Goal: Task Accomplishment & Management: Manage account settings

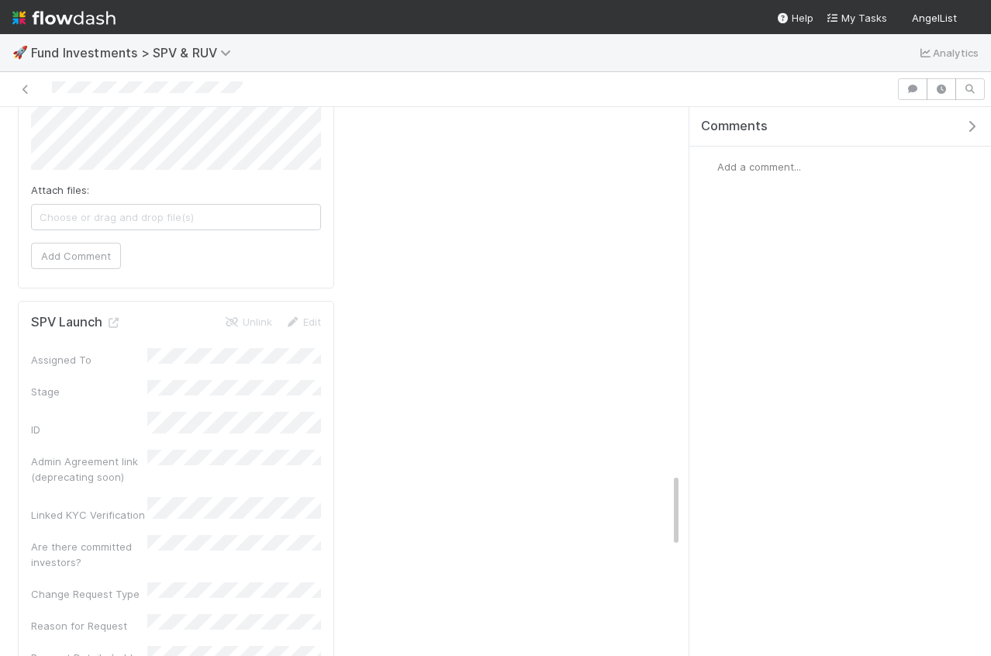
scroll to position [2417, 0]
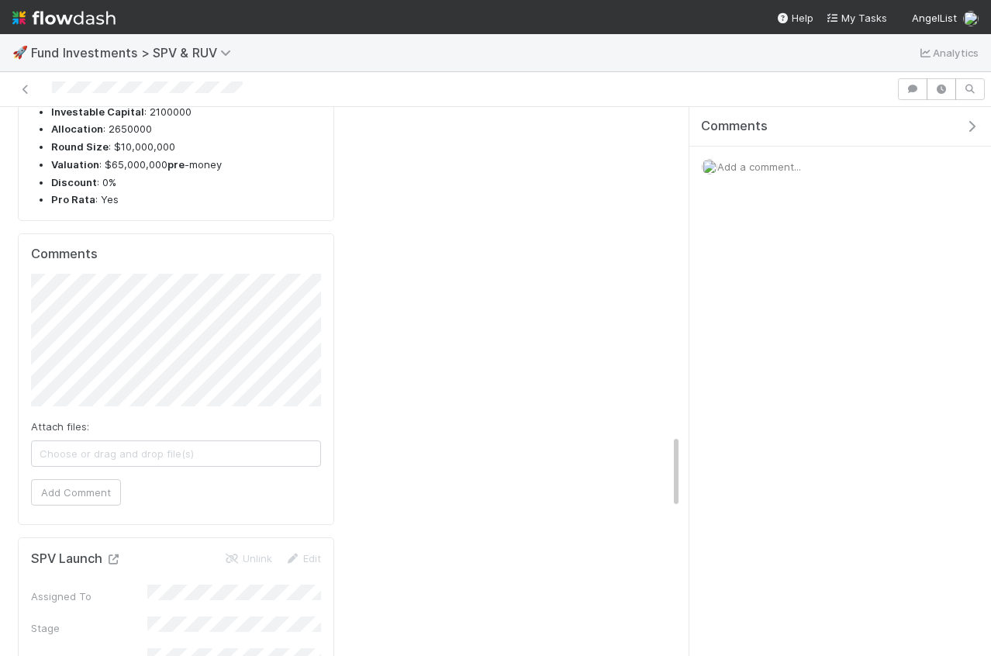
click at [112, 555] on icon at bounding box center [113, 560] width 16 height 10
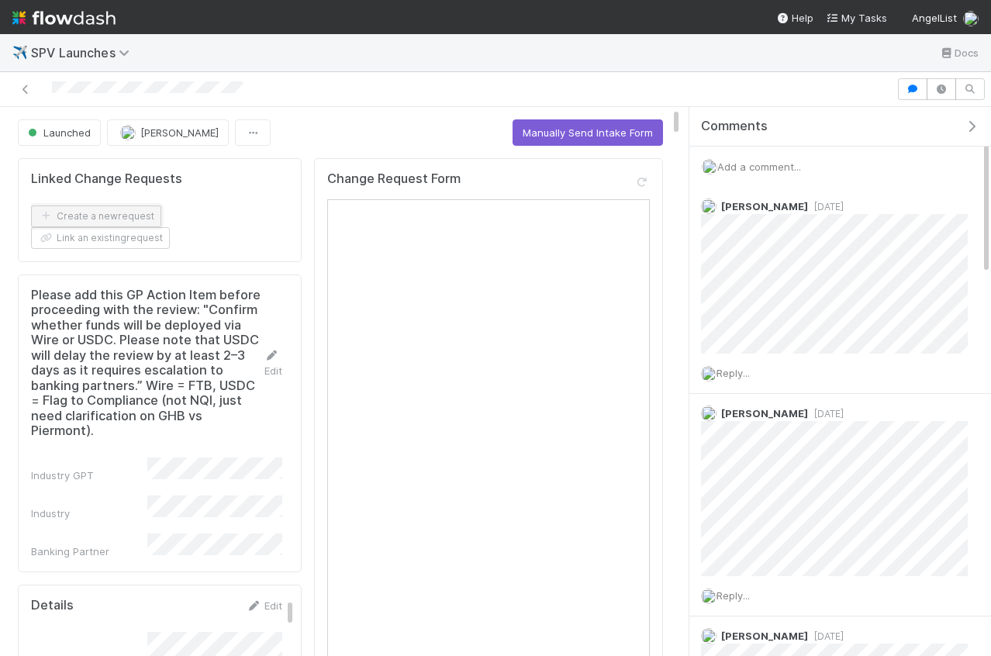
click at [95, 216] on button "Create a new request" at bounding box center [96, 217] width 130 height 22
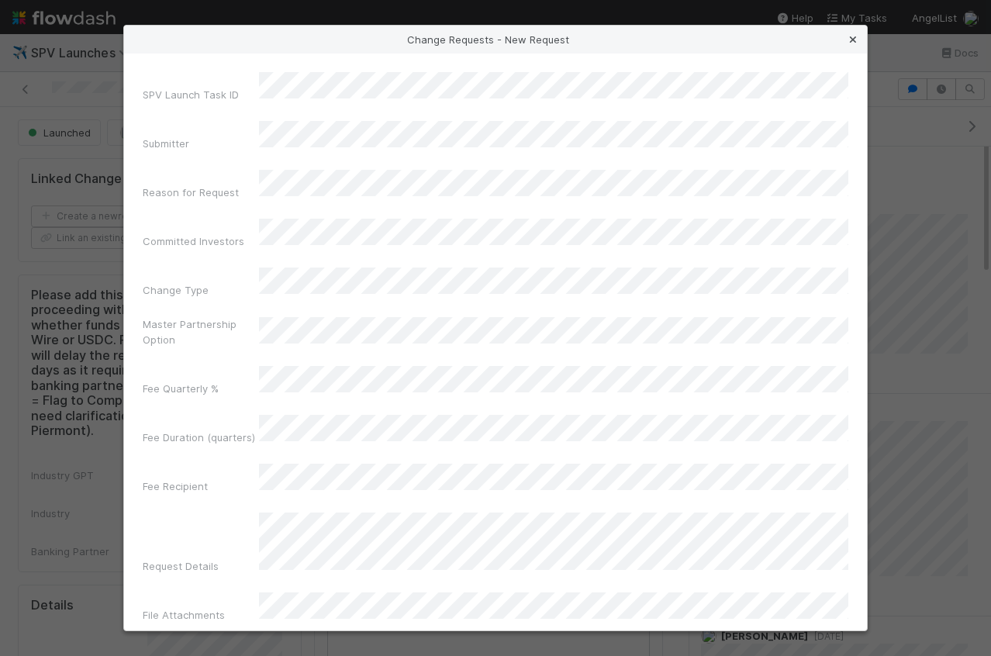
click at [849, 46] on link at bounding box center [853, 40] width 16 height 16
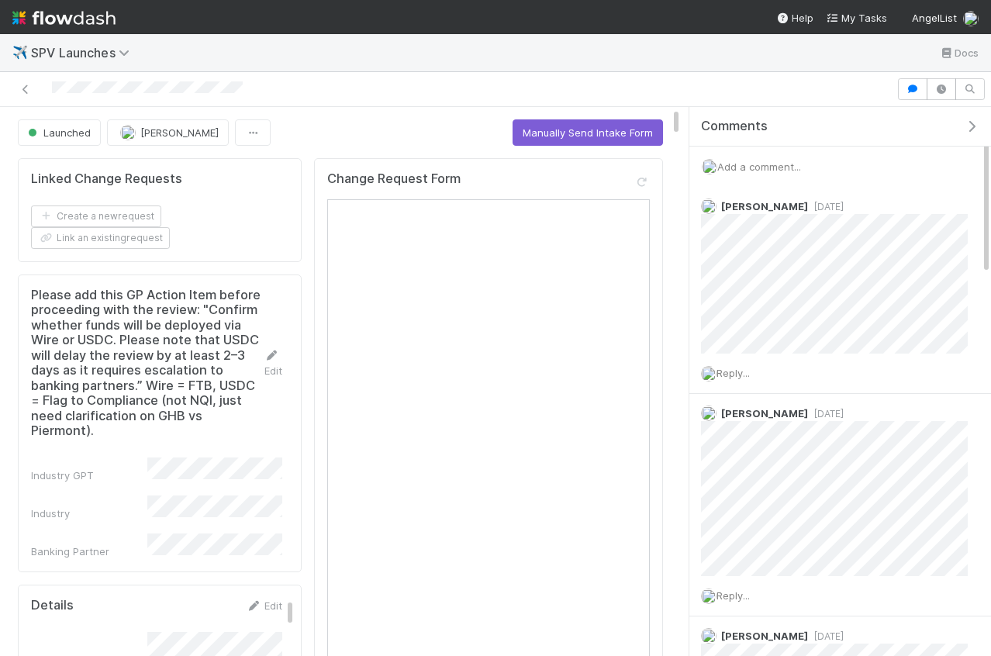
click at [976, 127] on icon "button" at bounding box center [972, 126] width 16 height 12
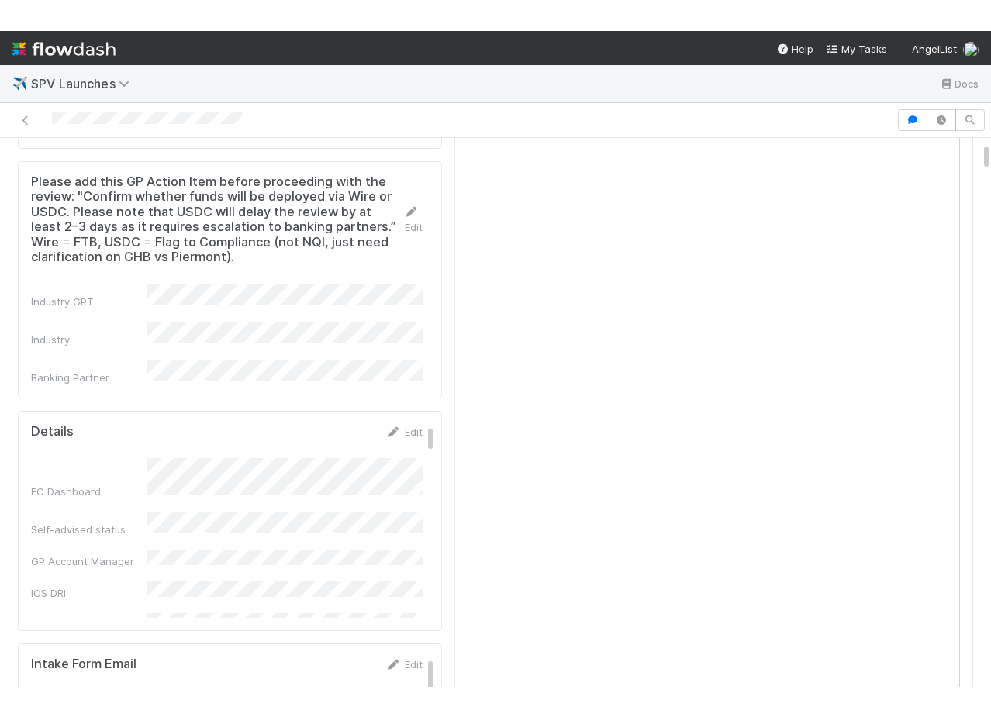
scroll to position [122, 0]
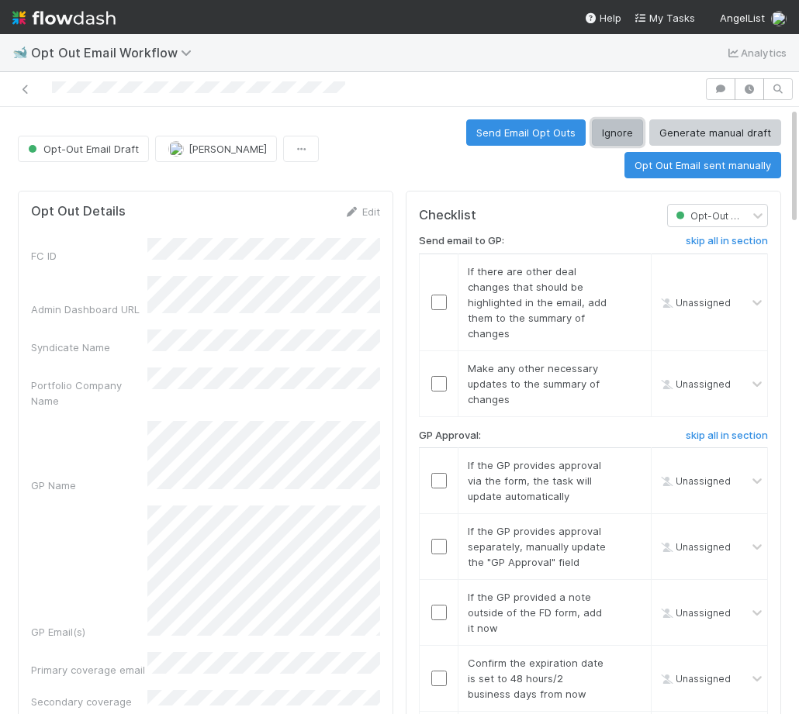
click at [592, 137] on button "Ignore" at bounding box center [617, 132] width 51 height 26
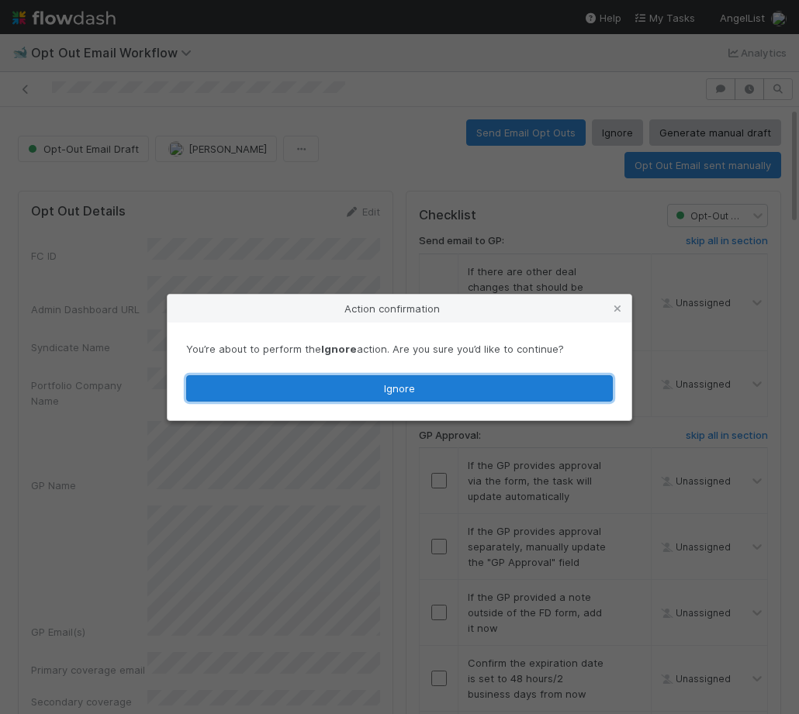
click at [414, 389] on button "Ignore" at bounding box center [399, 388] width 427 height 26
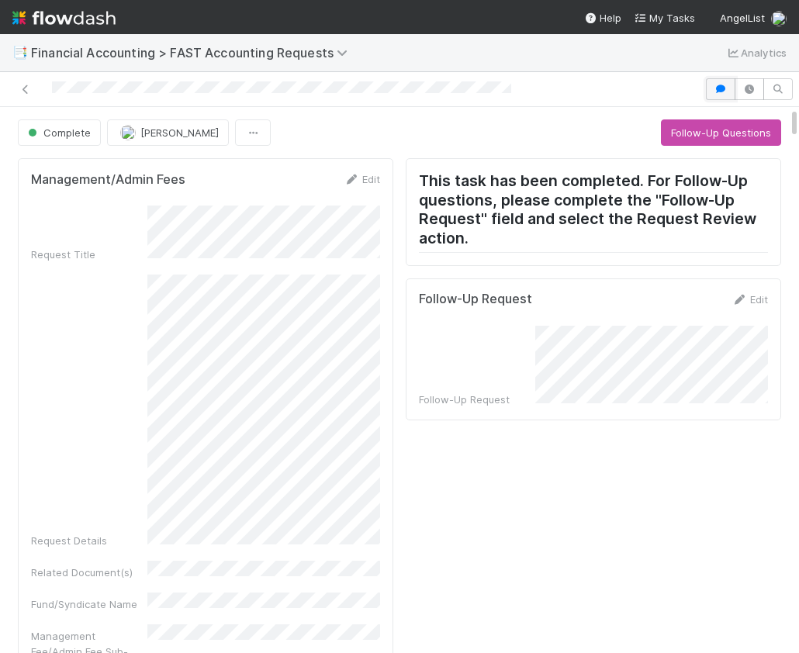
click at [708, 92] on button "button" at bounding box center [720, 89] width 29 height 22
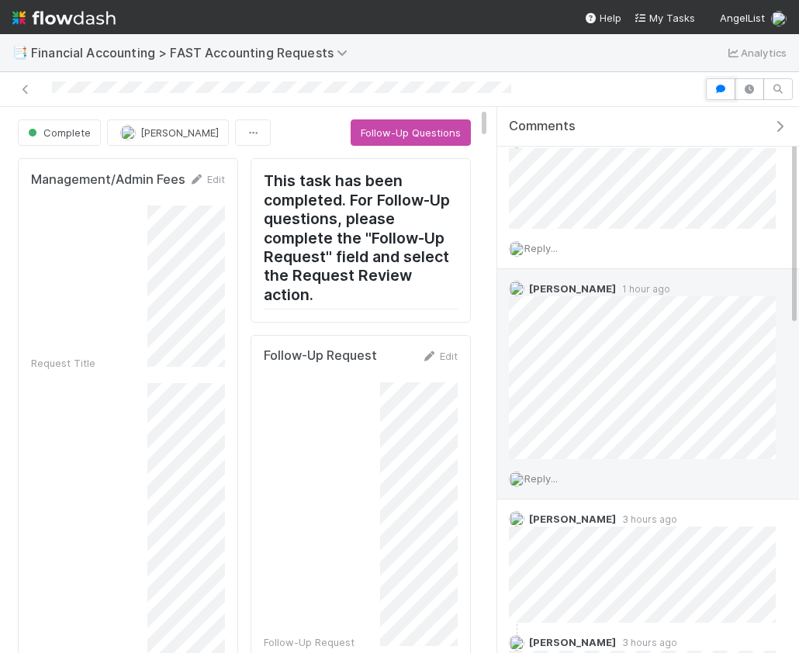
scroll to position [68, 0]
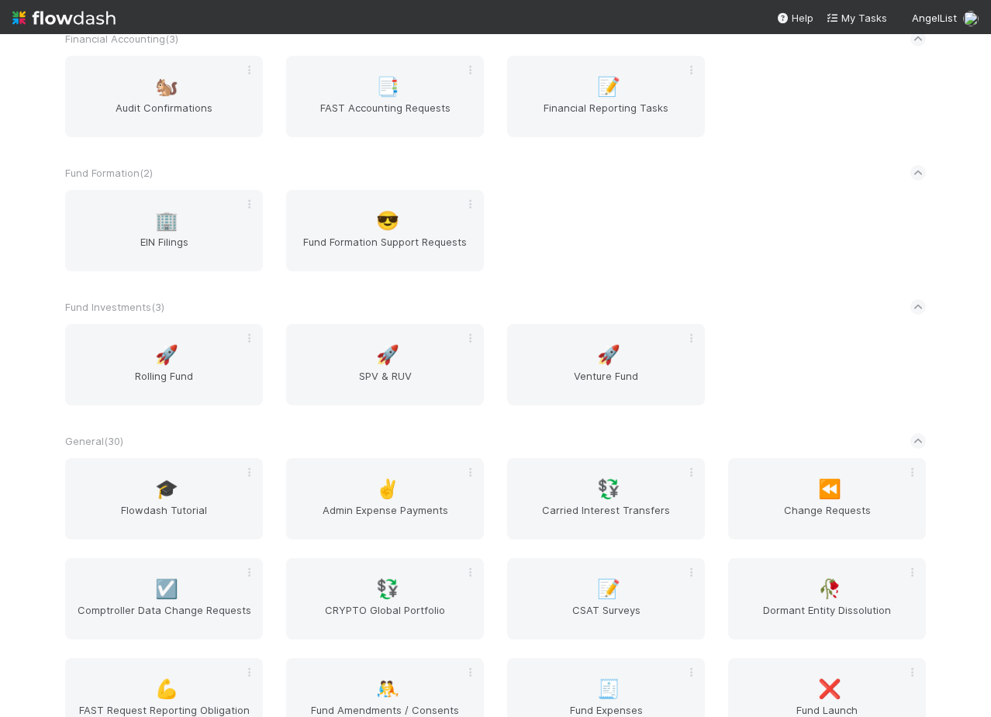
scroll to position [1594, 0]
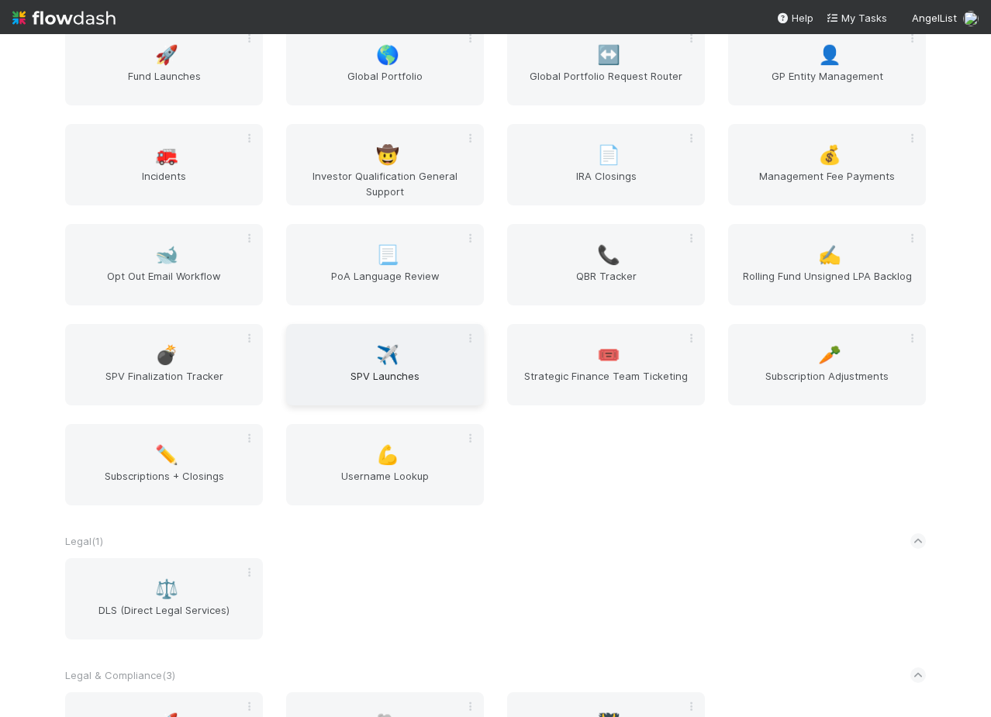
click at [369, 366] on div "✈️ SPV Launches" at bounding box center [385, 364] width 198 height 81
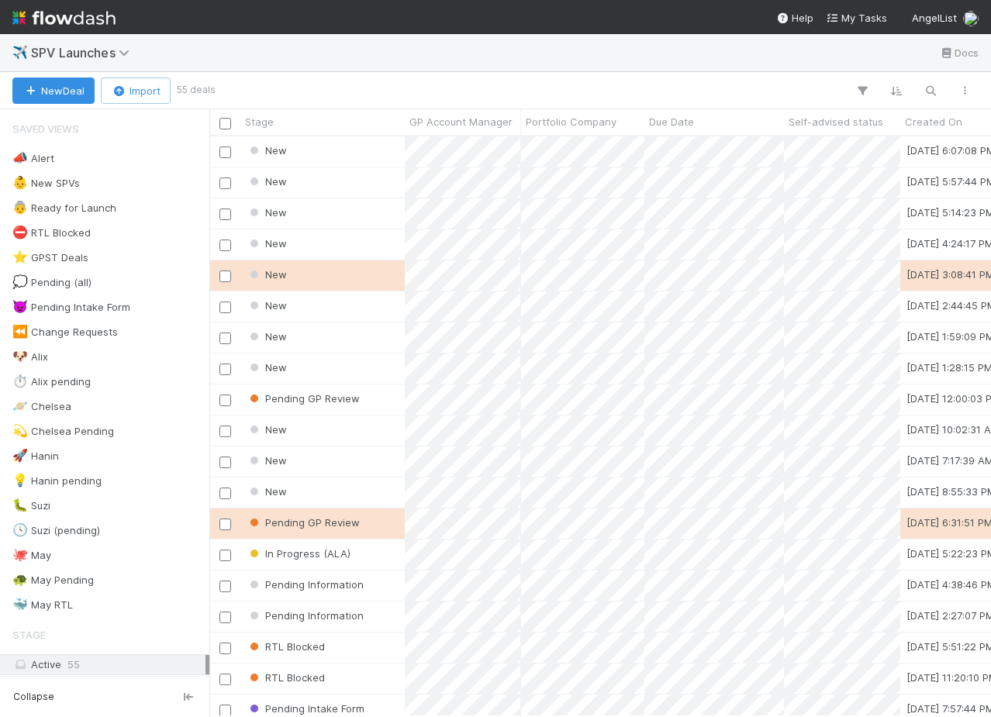
scroll to position [580, 782]
click at [377, 158] on div "New" at bounding box center [322, 152] width 164 height 30
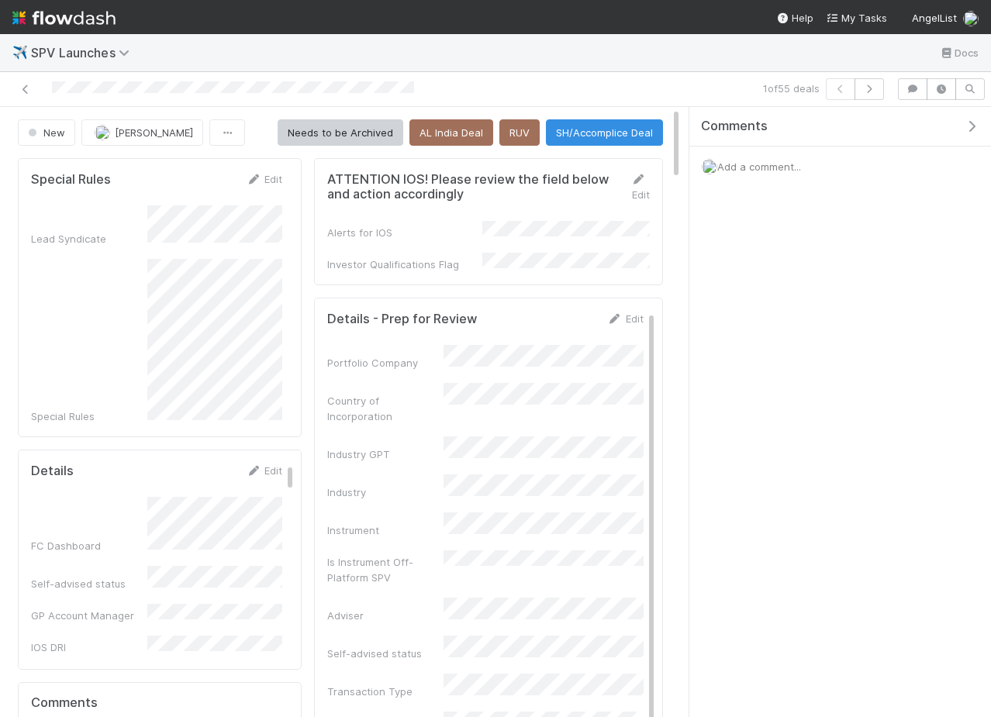
click at [969, 125] on icon "button" at bounding box center [972, 126] width 16 height 12
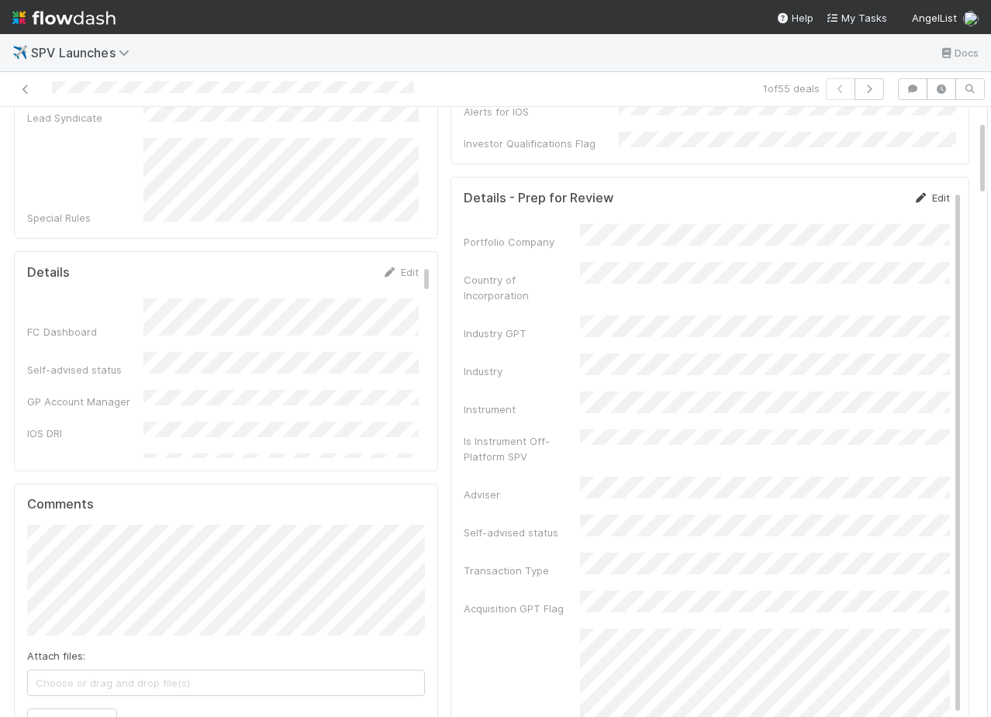
click at [941, 192] on link "Edit" at bounding box center [932, 198] width 36 height 12
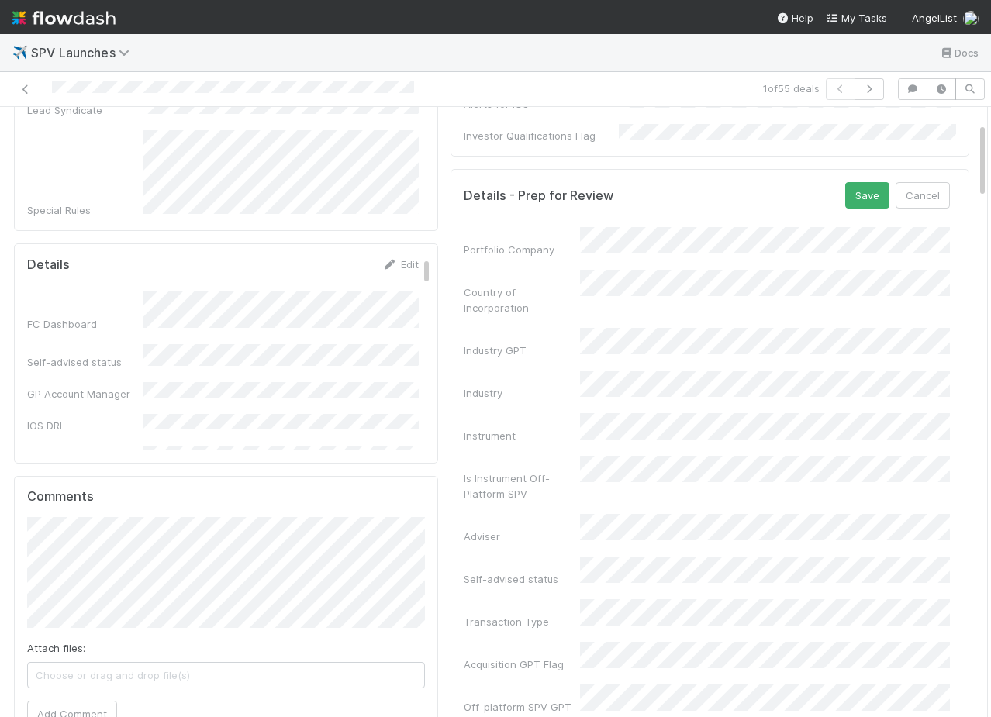
scroll to position [98, 0]
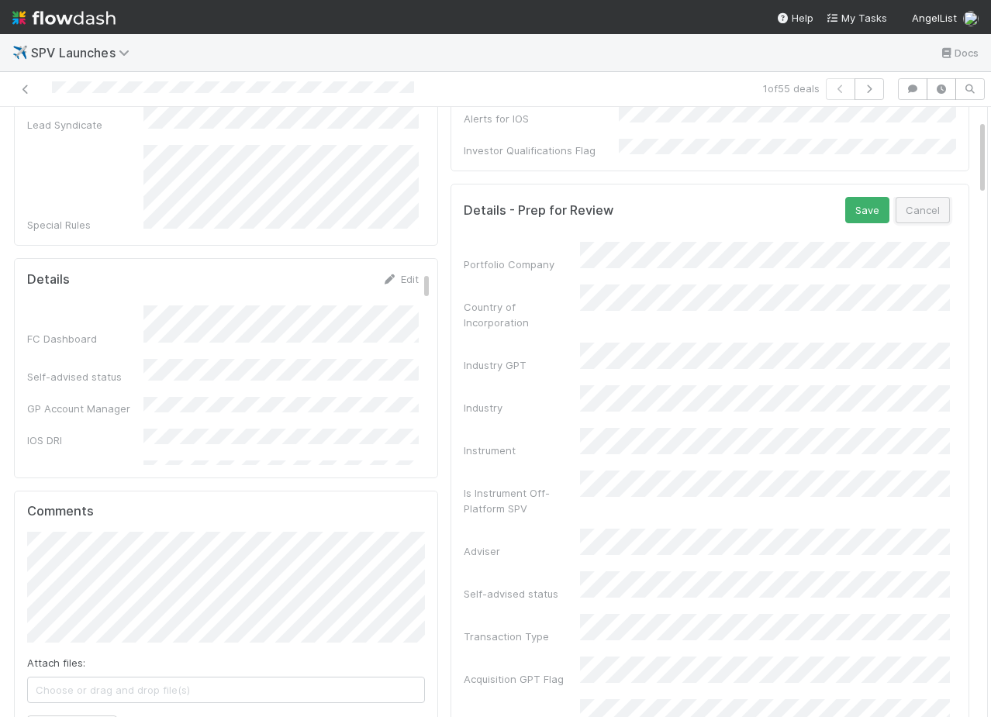
click at [918, 202] on button "Cancel" at bounding box center [923, 210] width 54 height 26
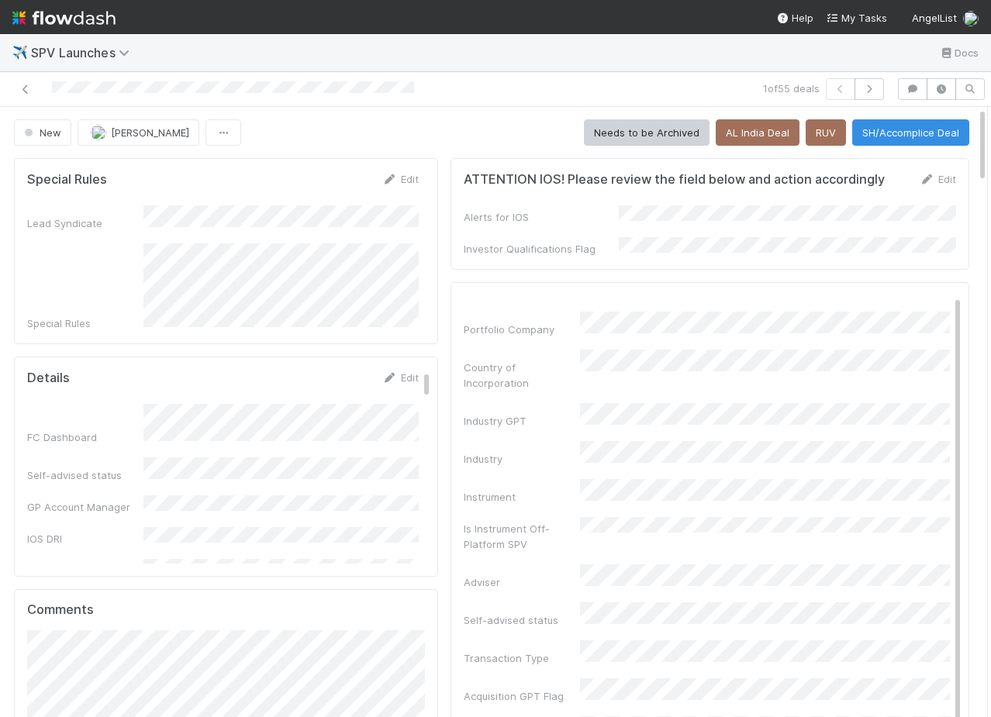
scroll to position [0, 0]
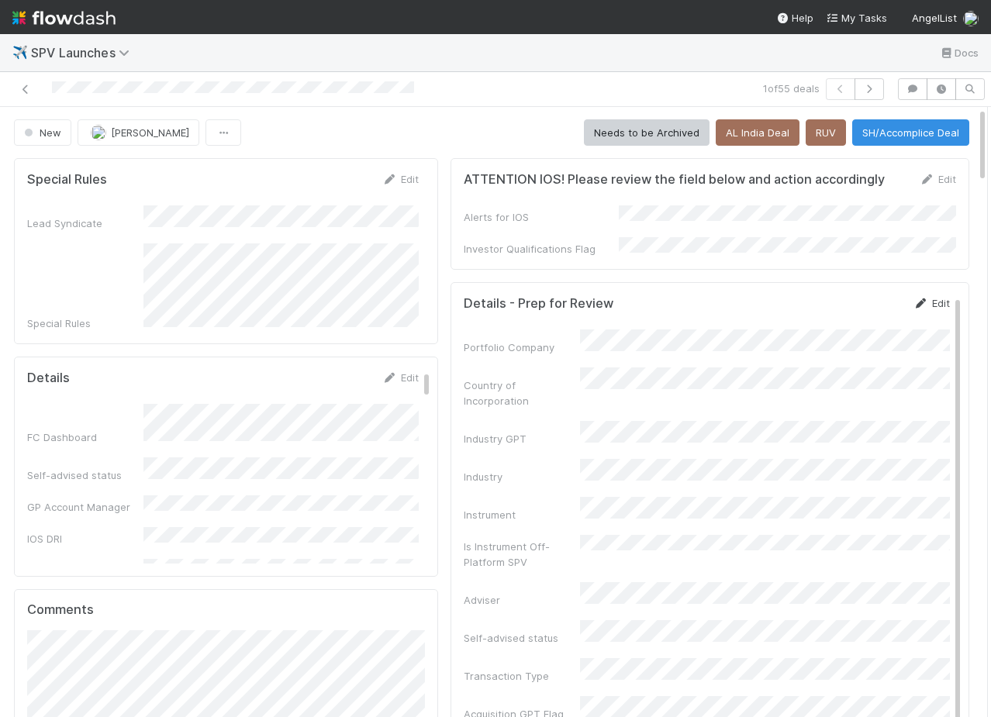
click at [941, 297] on link "Edit" at bounding box center [932, 303] width 36 height 12
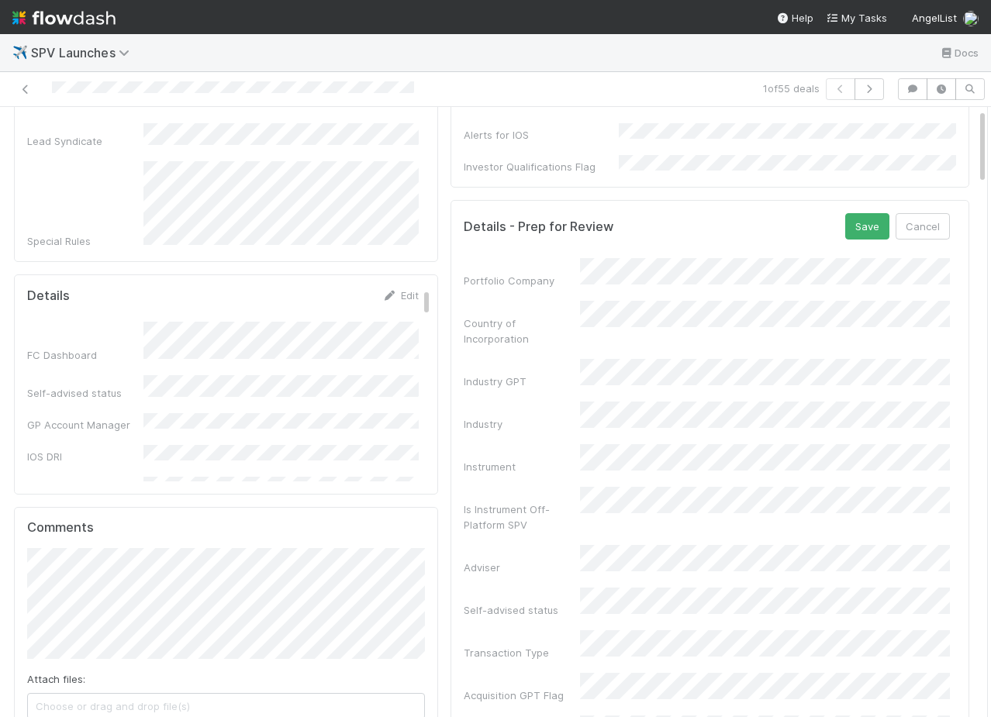
scroll to position [83, 0]
click at [935, 221] on button "Cancel" at bounding box center [923, 226] width 54 height 26
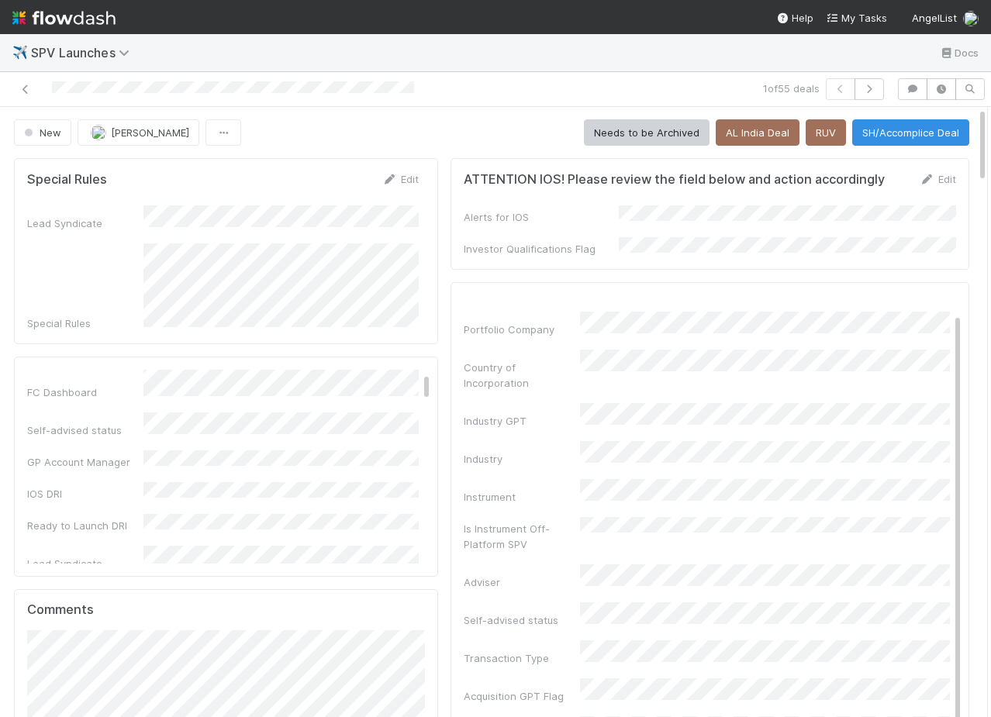
scroll to position [0, 0]
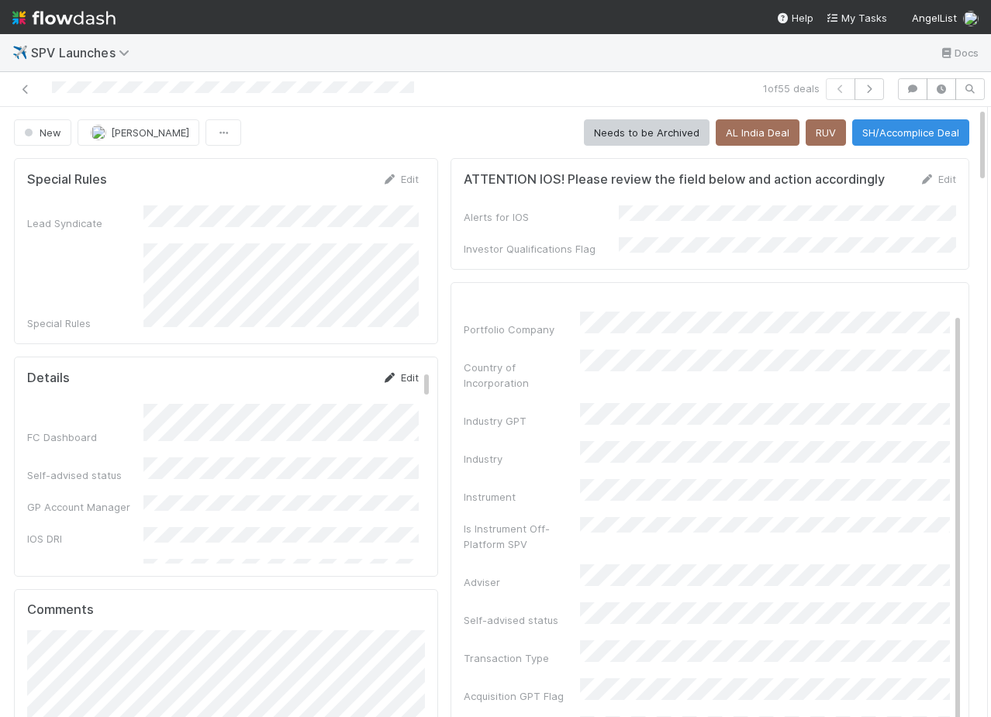
click at [399, 372] on link "Edit" at bounding box center [400, 378] width 36 height 12
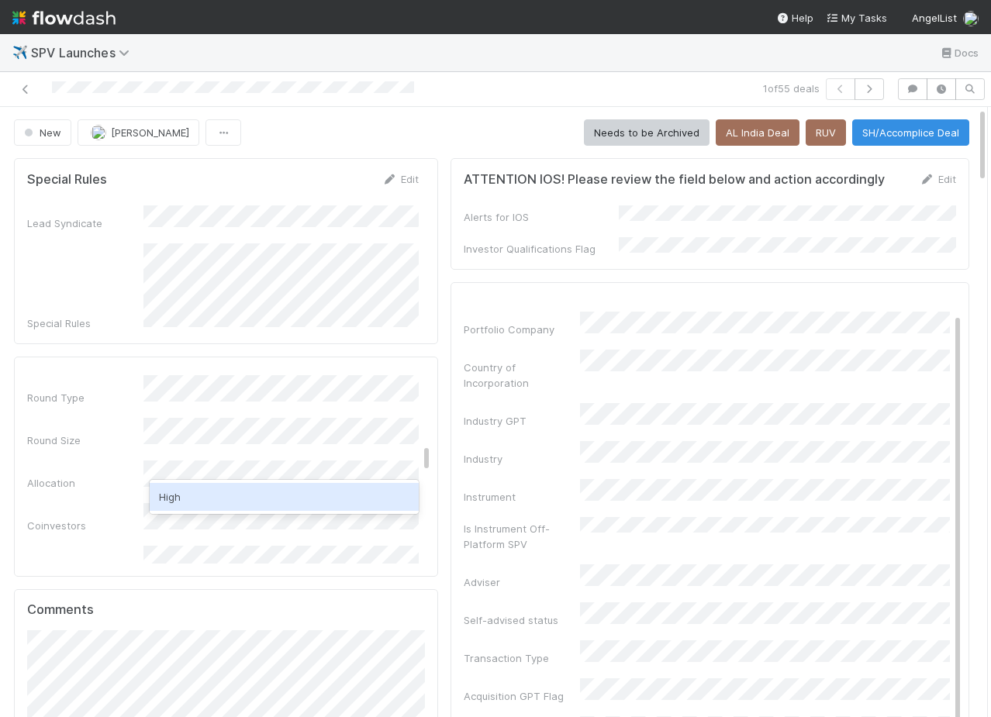
click at [172, 494] on div "High" at bounding box center [284, 497] width 269 height 28
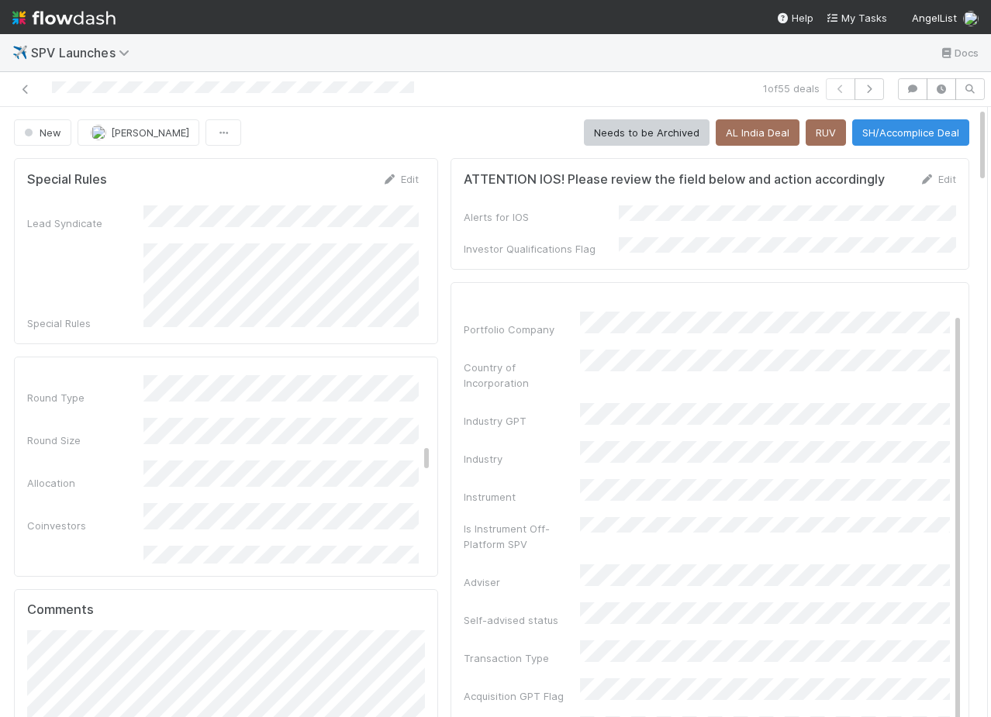
scroll to position [0, 0]
click at [329, 376] on button "Save" at bounding box center [336, 383] width 44 height 26
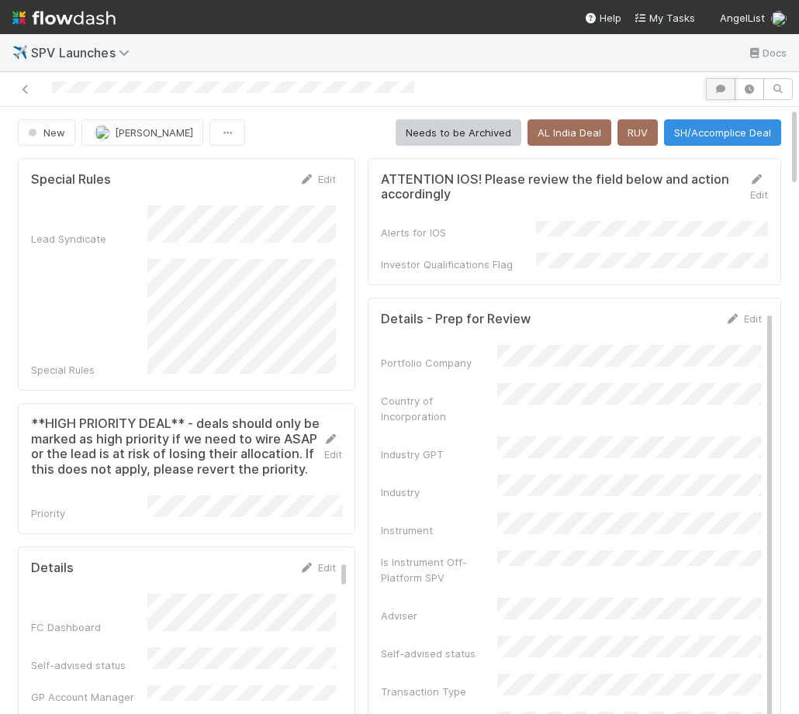
click at [712, 99] on button "button" at bounding box center [720, 89] width 29 height 22
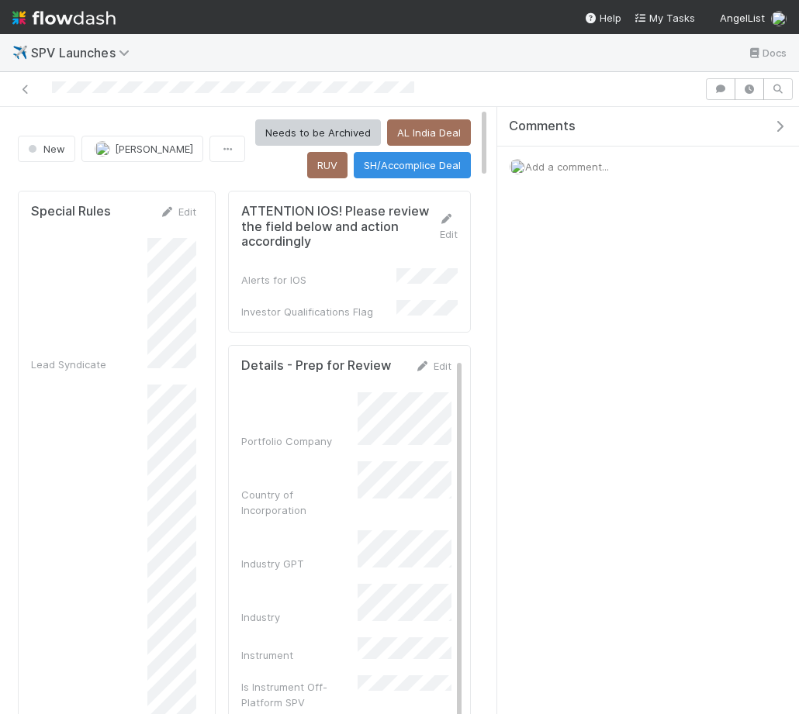
click at [779, 124] on icon "button" at bounding box center [780, 126] width 16 height 12
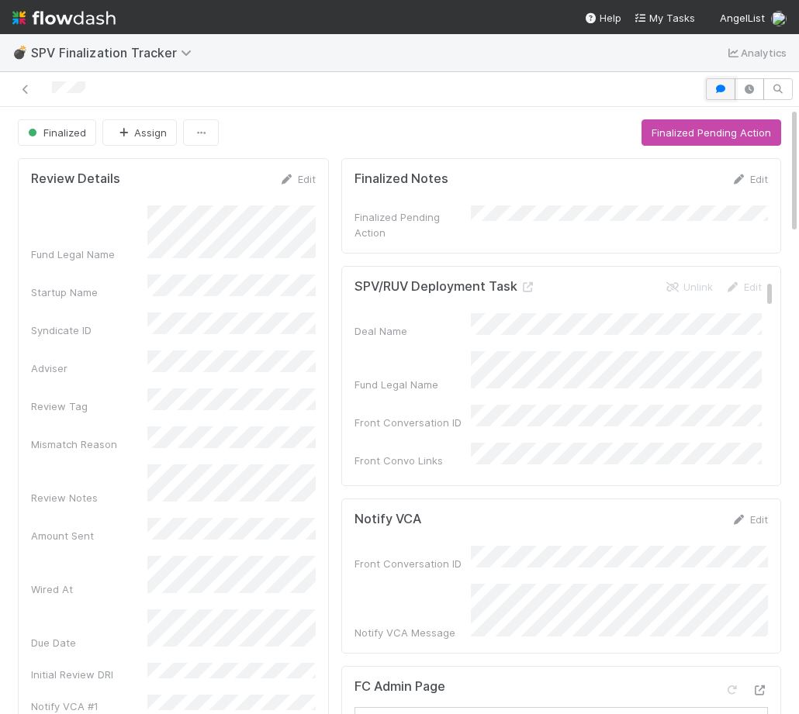
click at [713, 91] on icon "button" at bounding box center [721, 89] width 16 height 9
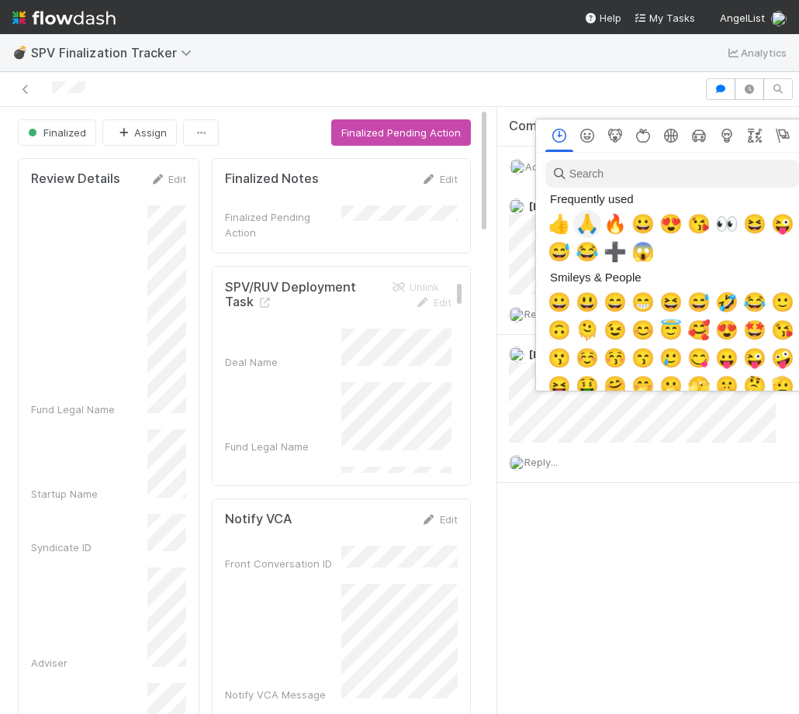
click at [593, 232] on span "🙏" at bounding box center [586, 224] width 23 height 22
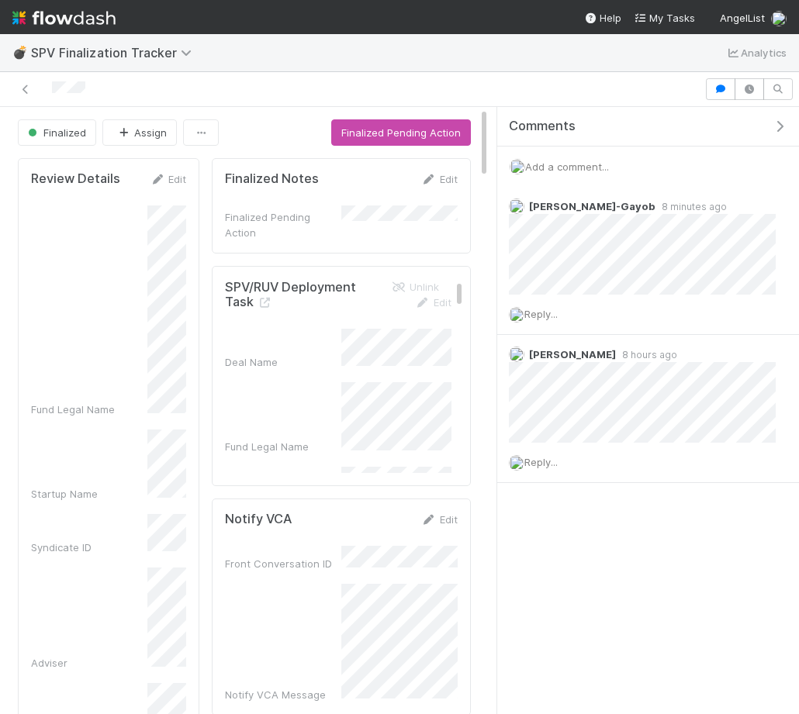
click at [364, 289] on h5 "SPV/RUV Deployment Task" at bounding box center [298, 295] width 147 height 30
